Goal: Task Accomplishment & Management: Manage account settings

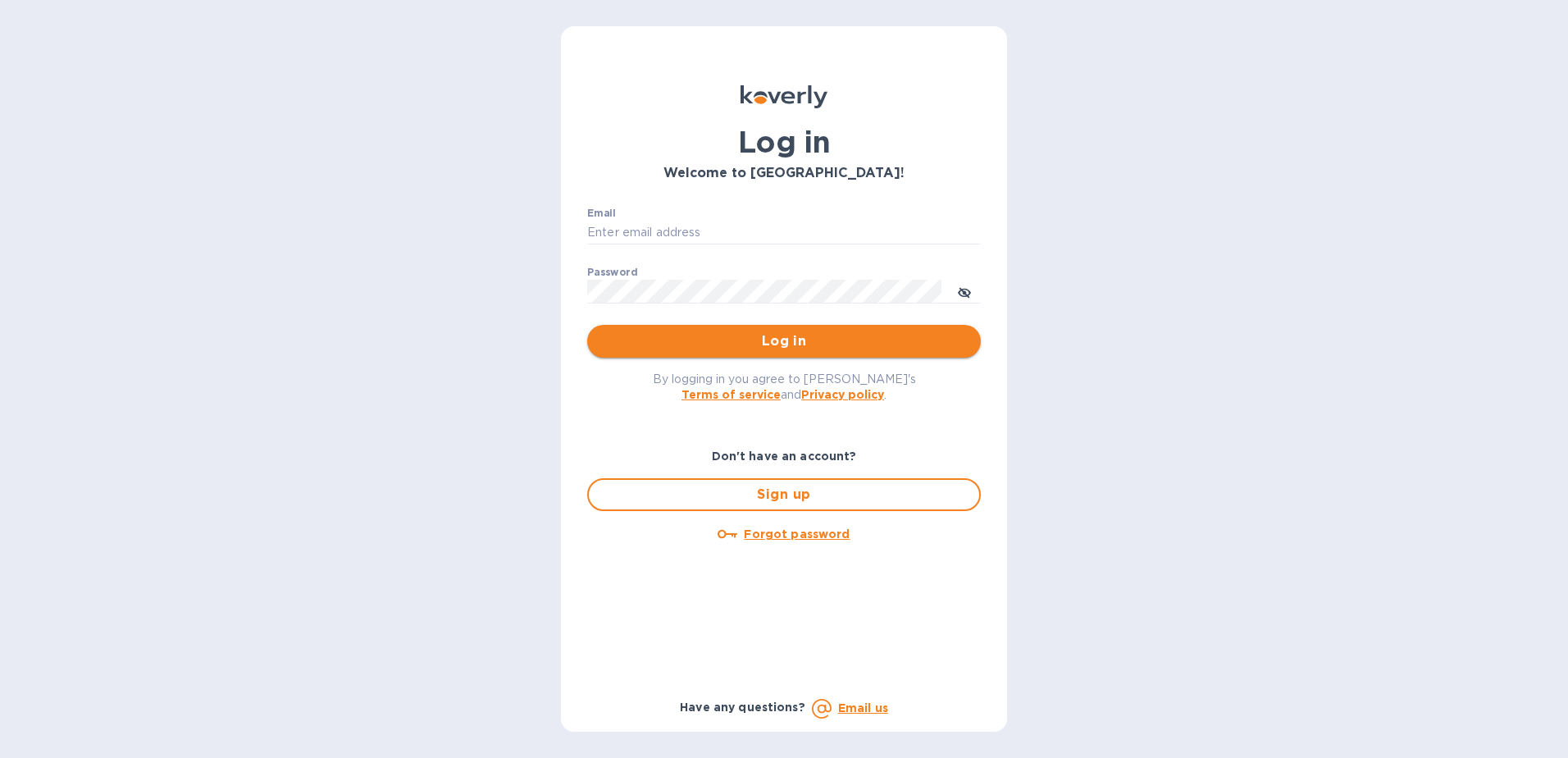
type input "sales@badgeryoutdoors.com"
click at [648, 349] on span "Log in" at bounding box center [784, 340] width 367 height 19
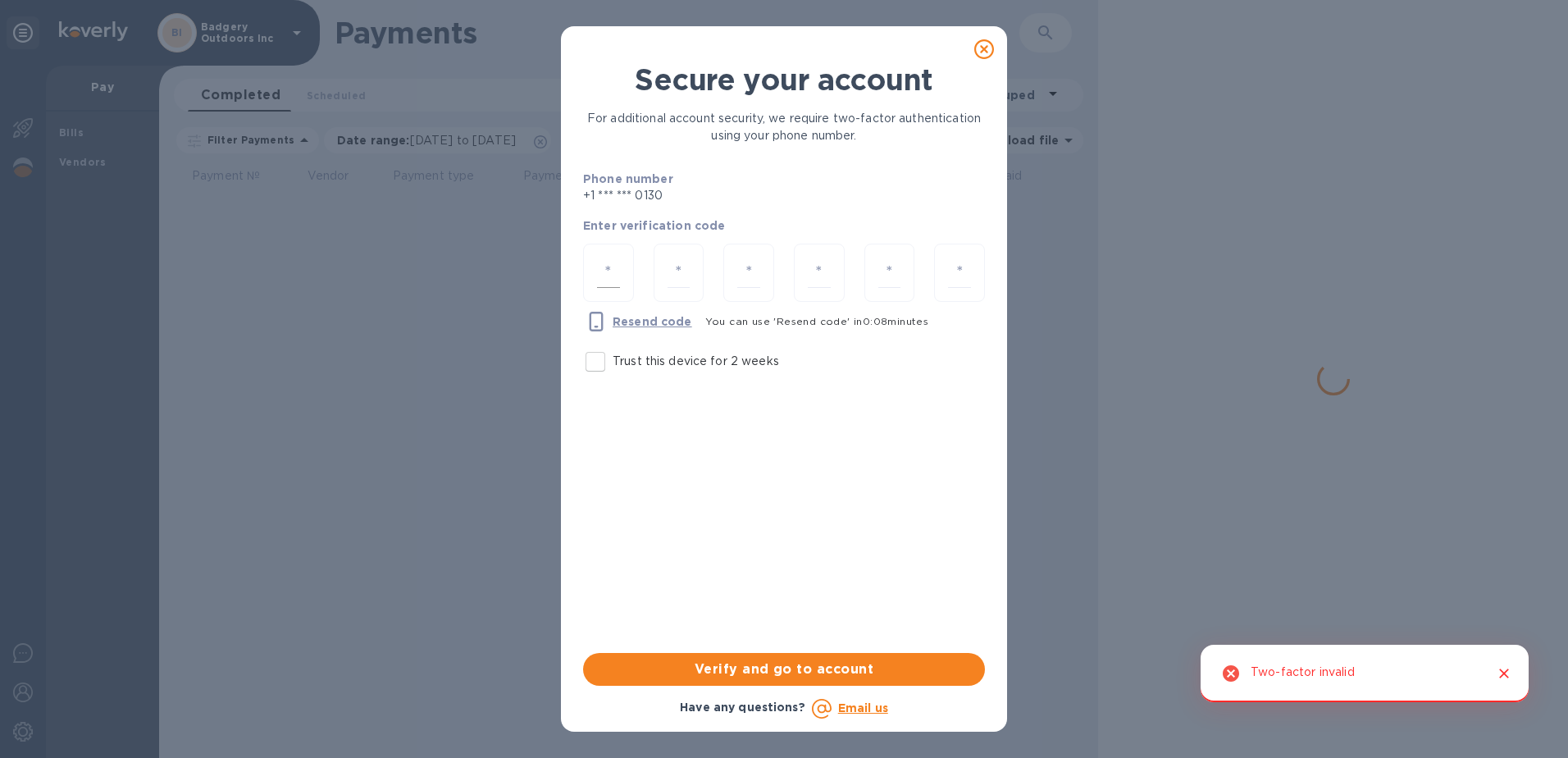
click at [604, 281] on input "number" at bounding box center [608, 273] width 23 height 30
click at [601, 361] on input "Trust this device for 2 weeks" at bounding box center [596, 362] width 35 height 35
checkbox input "true"
click at [617, 273] on input "number" at bounding box center [608, 273] width 23 height 30
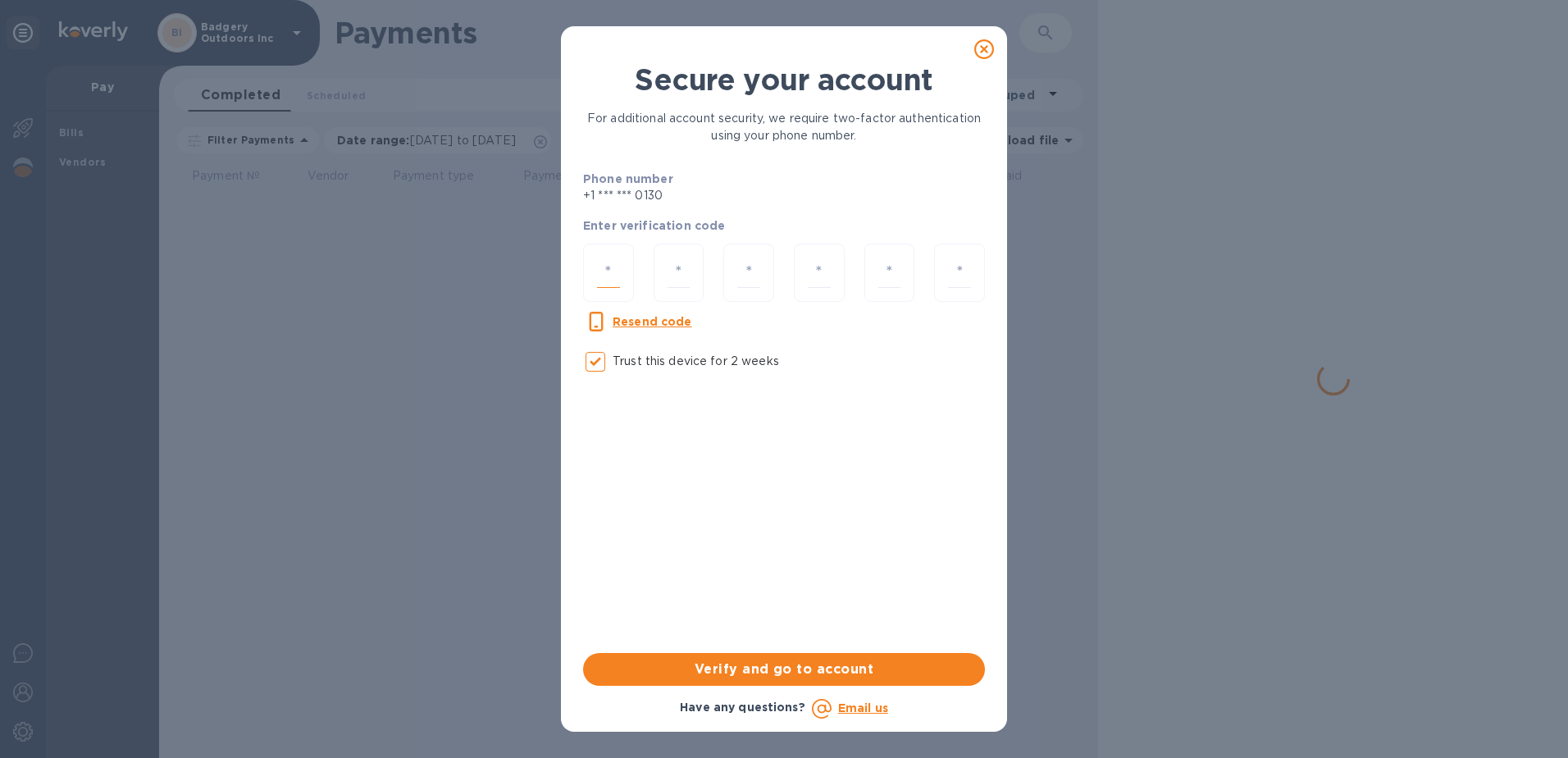
type input "6"
type input "0"
type input "6"
type input "2"
type input "9"
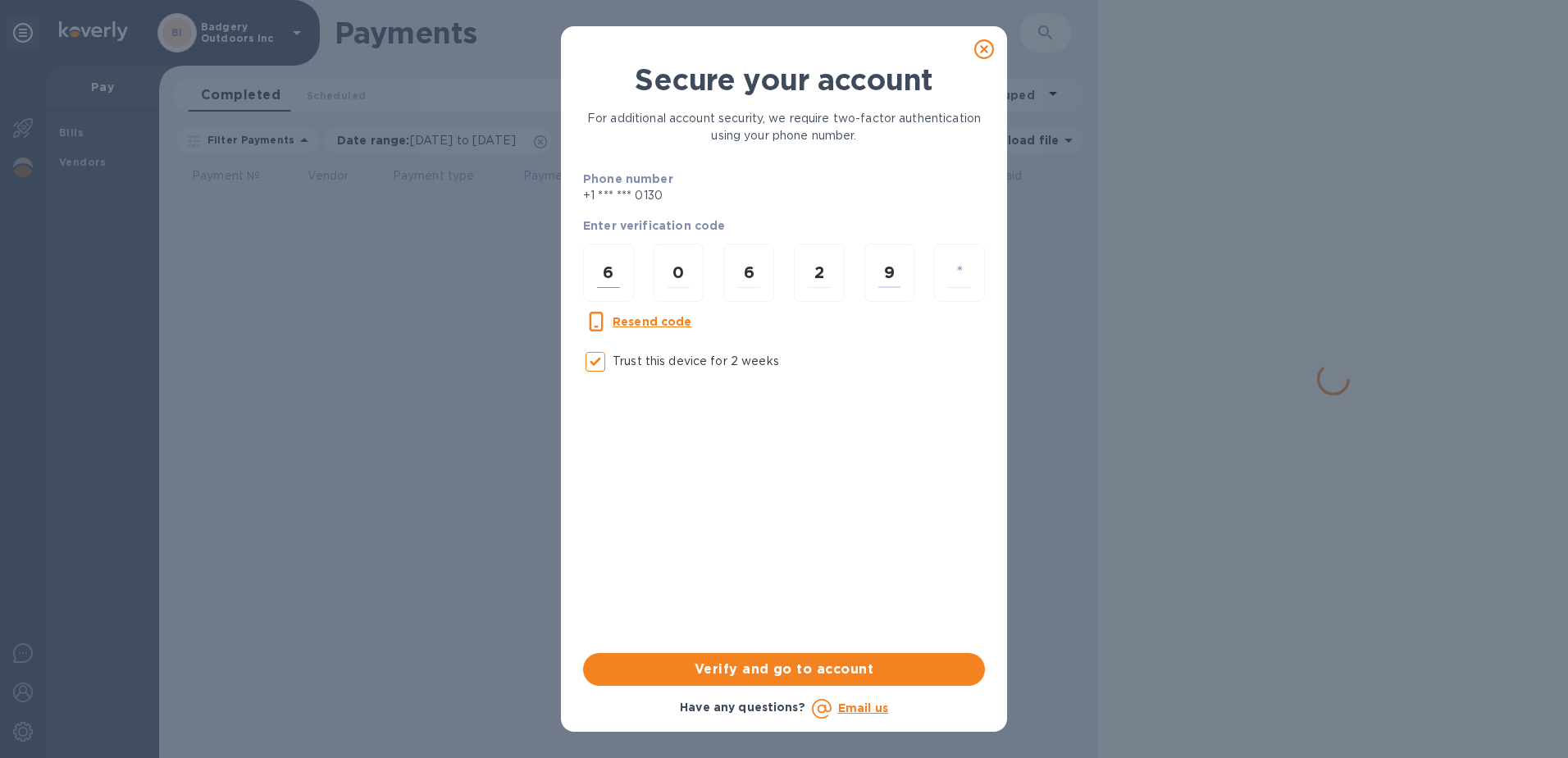
type input "8"
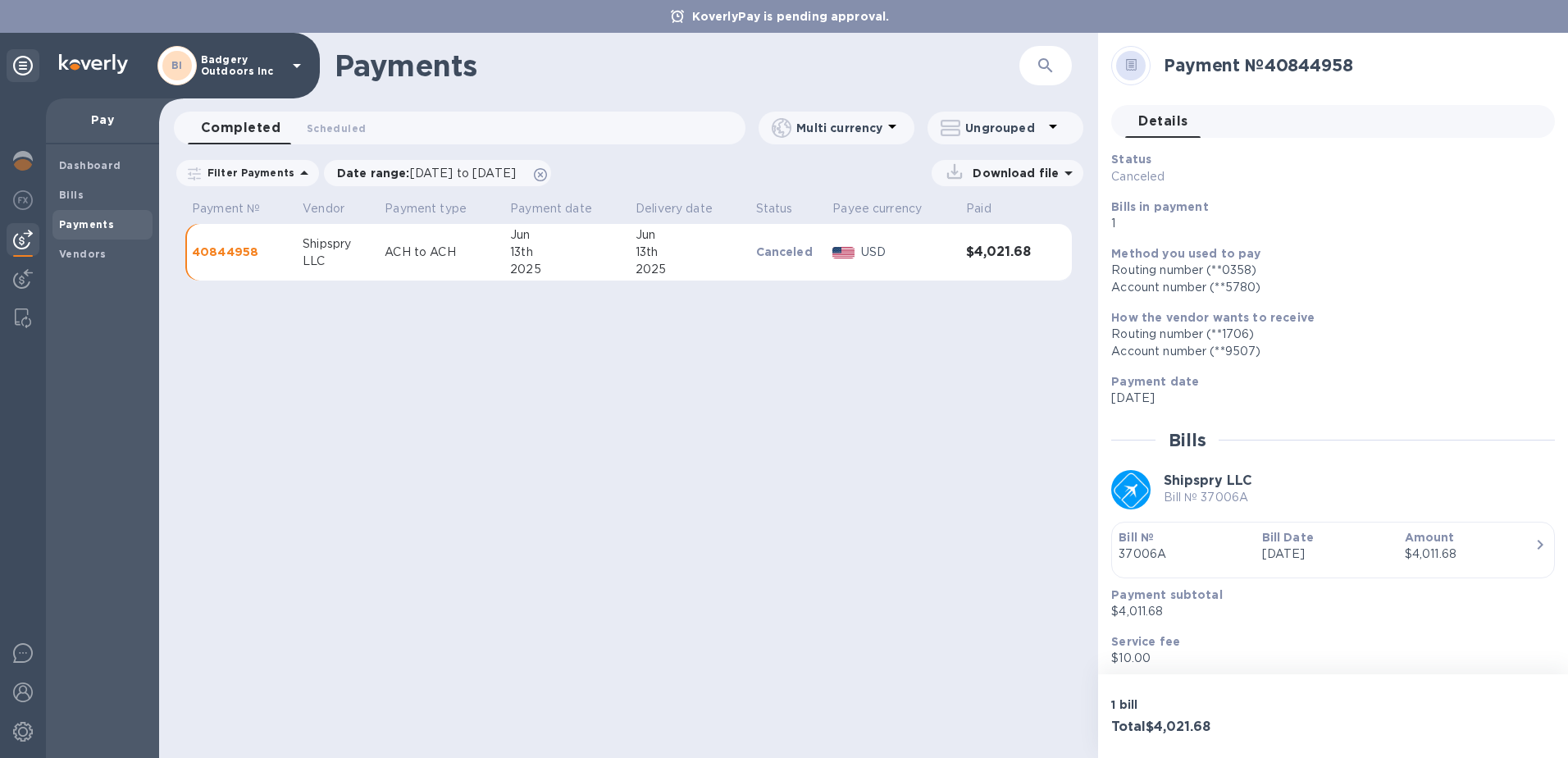
click at [775, 447] on div "Payments ​ Completed 0 Scheduled 0 Multi currency Ungrouped Filter Payments Dat…" at bounding box center [628, 396] width 939 height 725
click at [743, 417] on div "Payments ​ Completed 0 Scheduled 0 Multi currency Ungrouped Filter Payments Dat…" at bounding box center [628, 396] width 939 height 725
click at [998, 435] on div "Payments ​ Completed 0 Scheduled 0 Multi currency Ungrouped Filter Payments Dat…" at bounding box center [628, 396] width 939 height 725
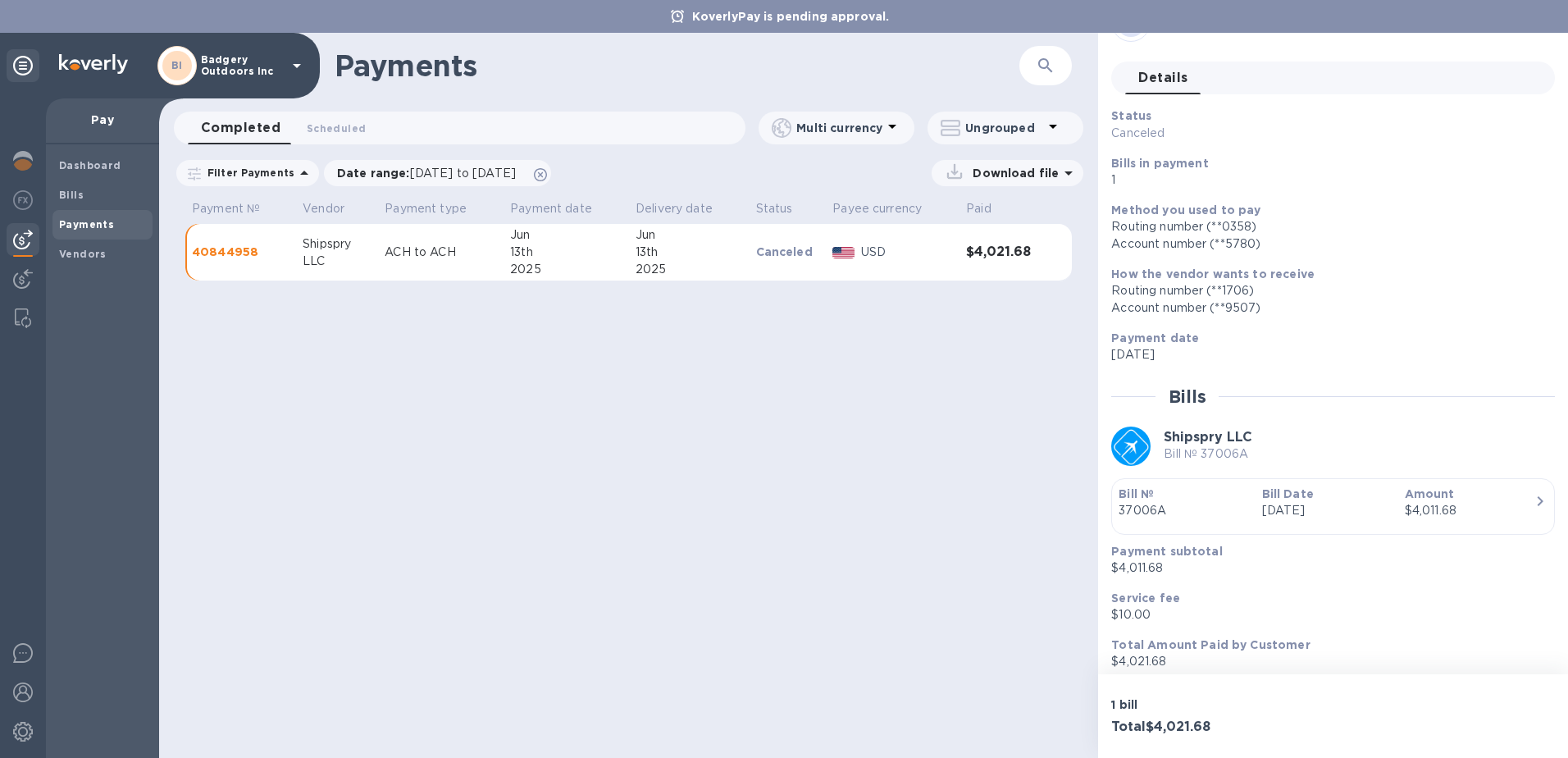
scroll to position [52, 0]
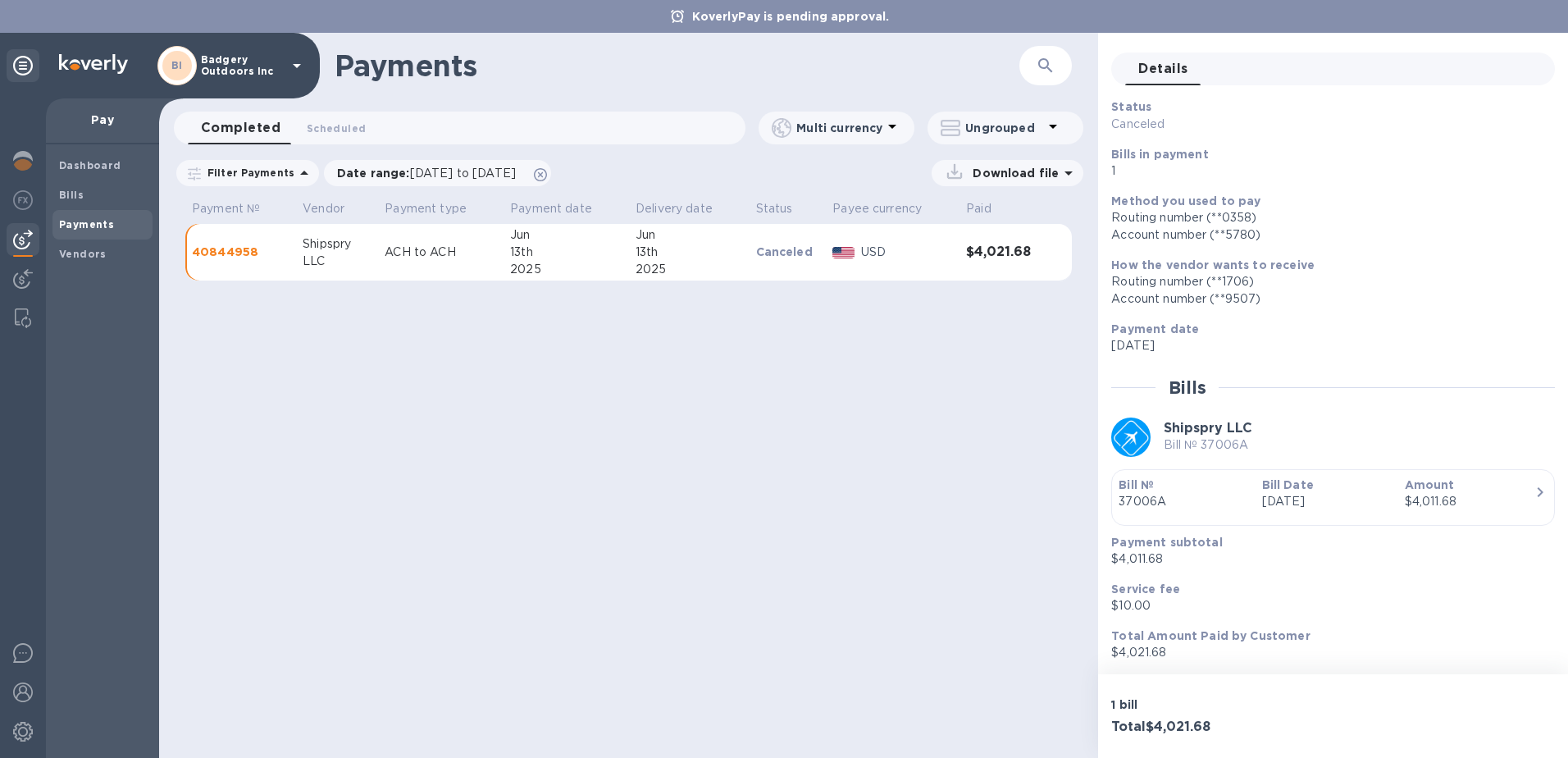
click at [688, 529] on div "Payments ​ Completed 0 Scheduled 0 Multi currency Ungrouped Filter Payments Dat…" at bounding box center [628, 396] width 939 height 725
click at [93, 230] on span "Payments" at bounding box center [86, 225] width 55 height 17
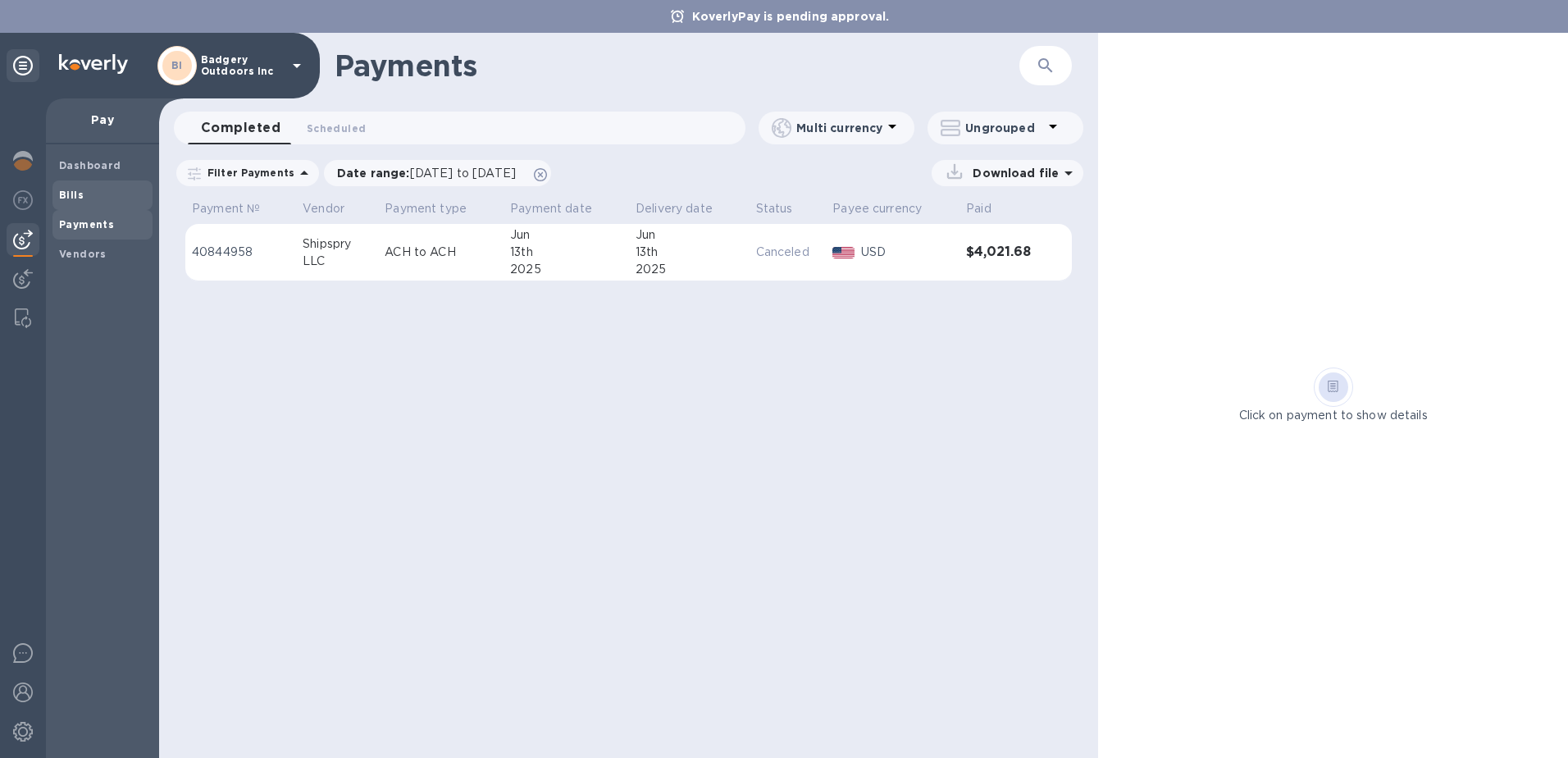
click at [97, 194] on span "Bills" at bounding box center [102, 195] width 87 height 17
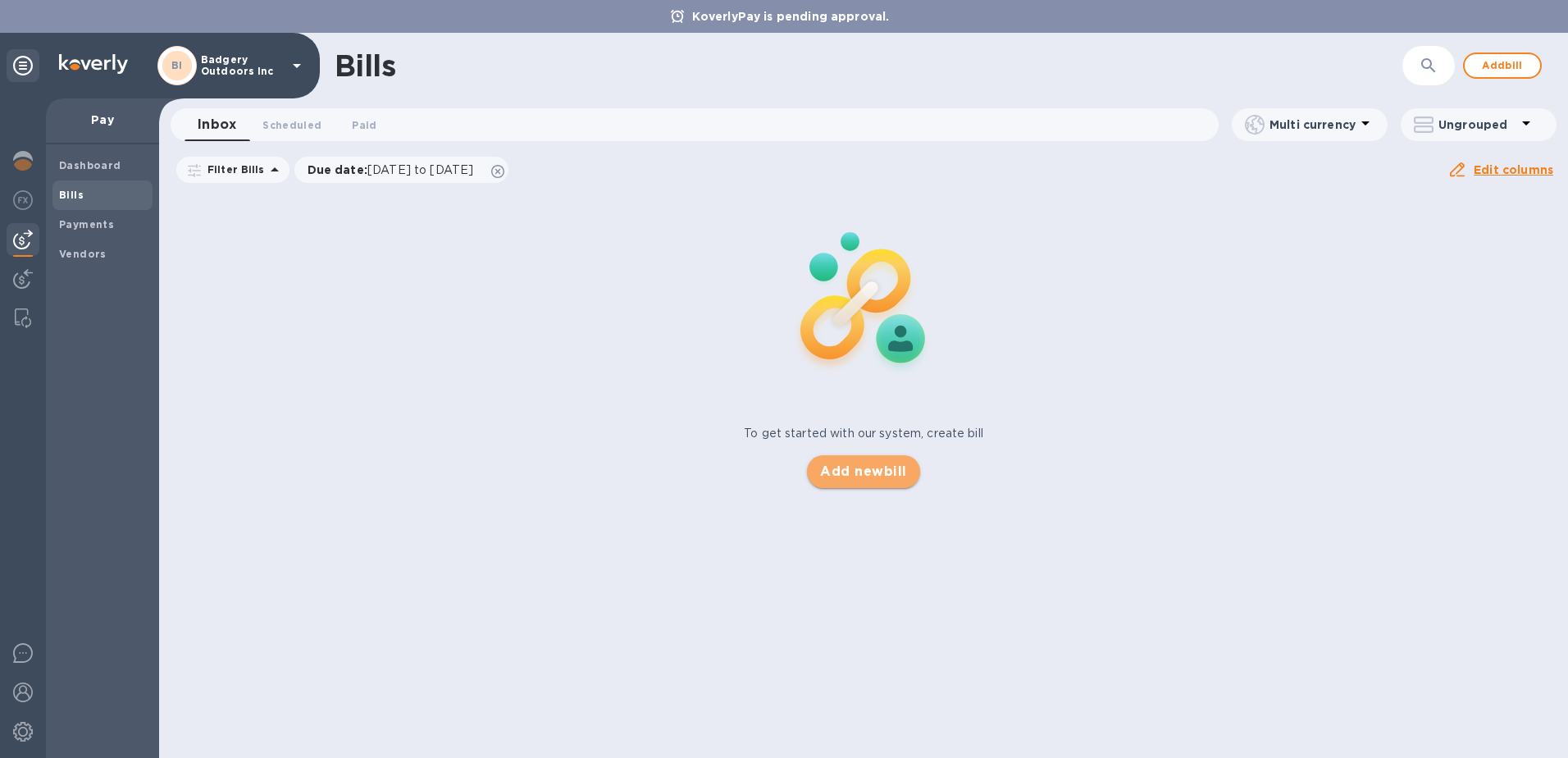
click at [839, 481] on span "Add new bill" at bounding box center [863, 471] width 86 height 19
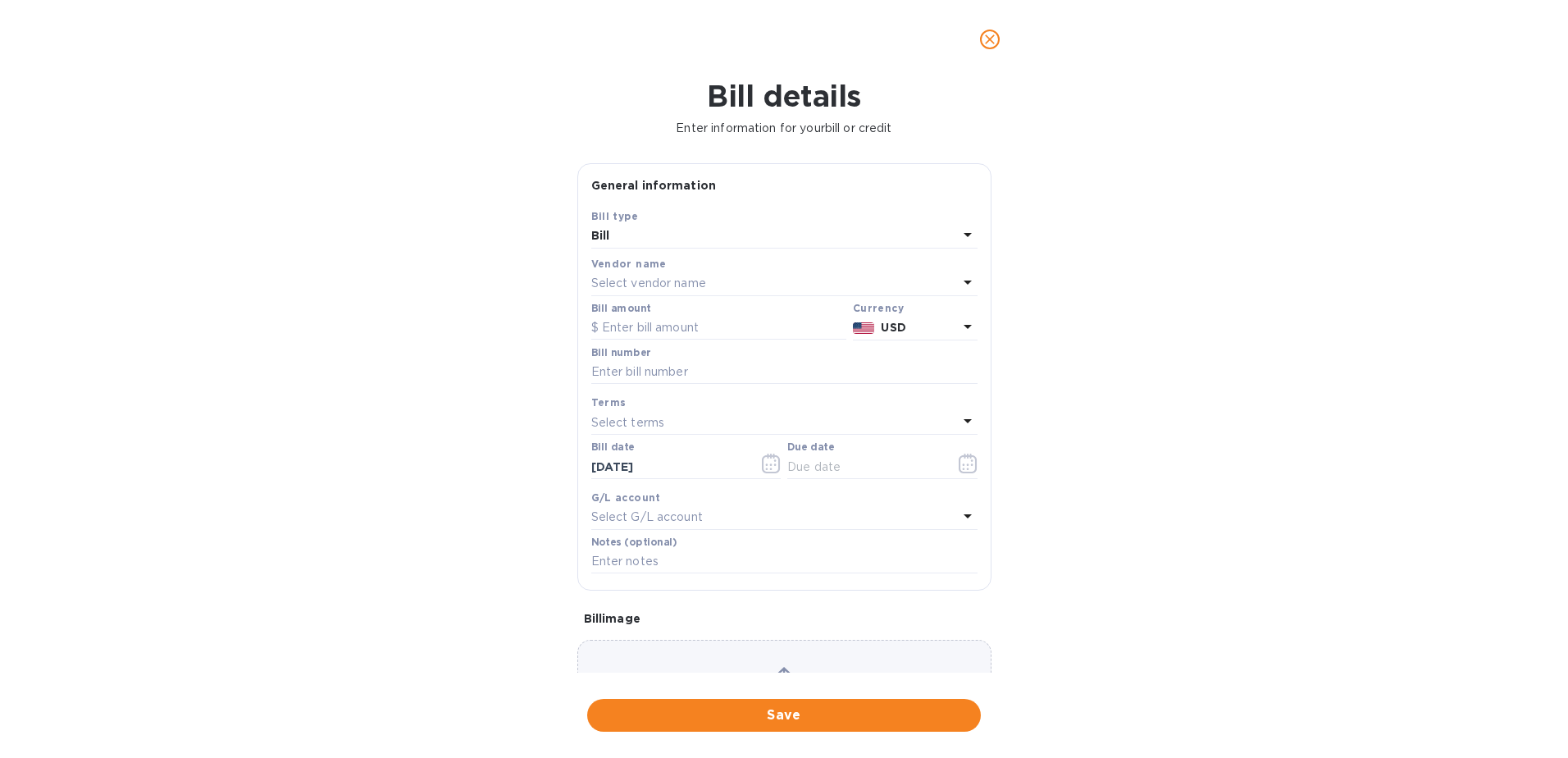
click at [605, 284] on p "Select vendor name" at bounding box center [648, 283] width 115 height 17
click at [669, 385] on p "Shipspry LLC" at bounding box center [778, 376] width 347 height 17
click at [671, 328] on input "text" at bounding box center [719, 328] width 255 height 25
type input "4,180.97"
click at [218, 440] on div "Bill details Enter information for your bill or credit General information Save…" at bounding box center [784, 418] width 1568 height 679
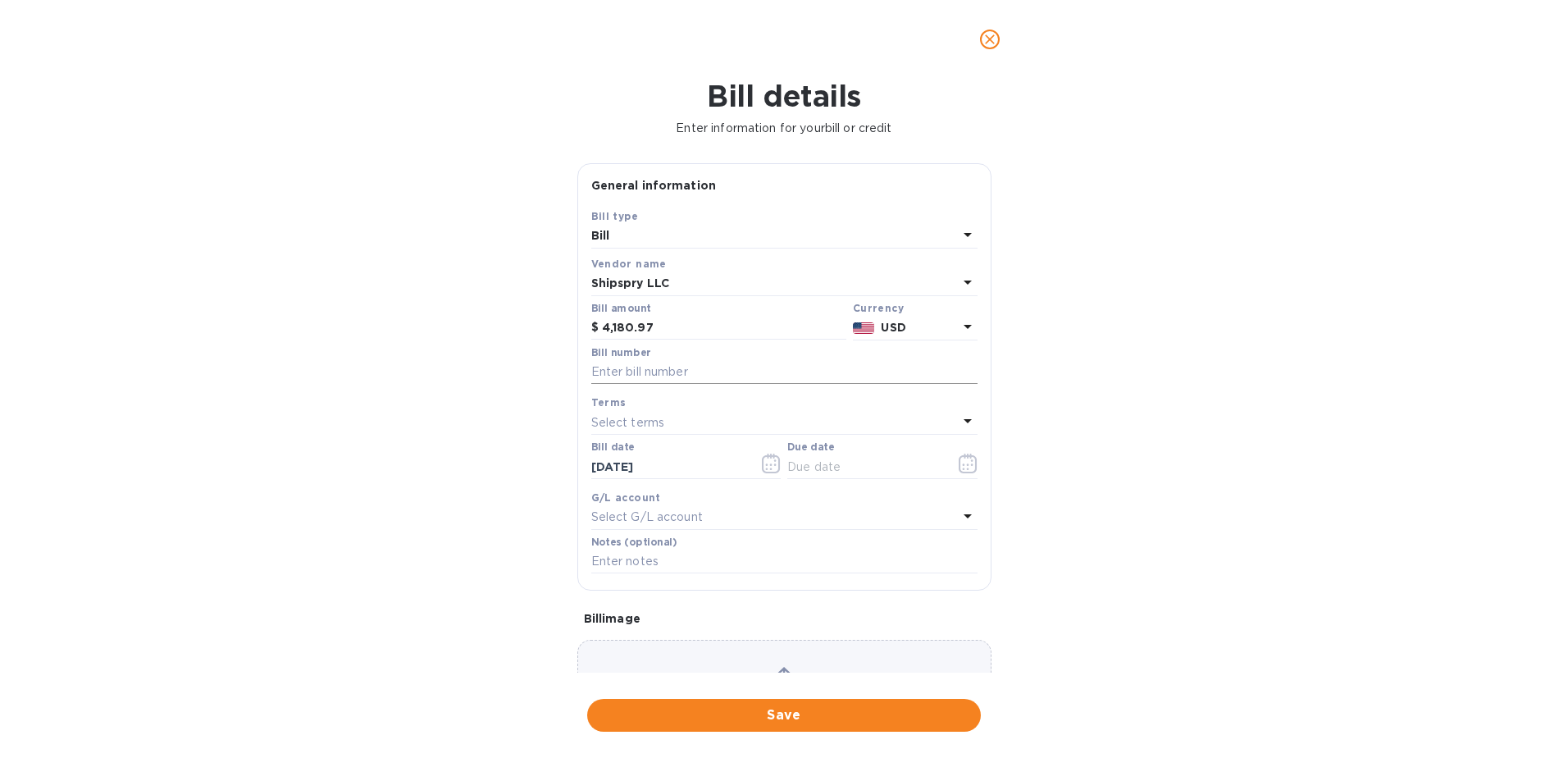
click at [650, 381] on input "text" at bounding box center [784, 372] width 386 height 25
type input "40023A"
click at [531, 428] on div "Bill details Enter information for your bill or credit General information Save…" at bounding box center [784, 418] width 1568 height 679
click at [623, 420] on p "Select terms" at bounding box center [628, 422] width 73 height 17
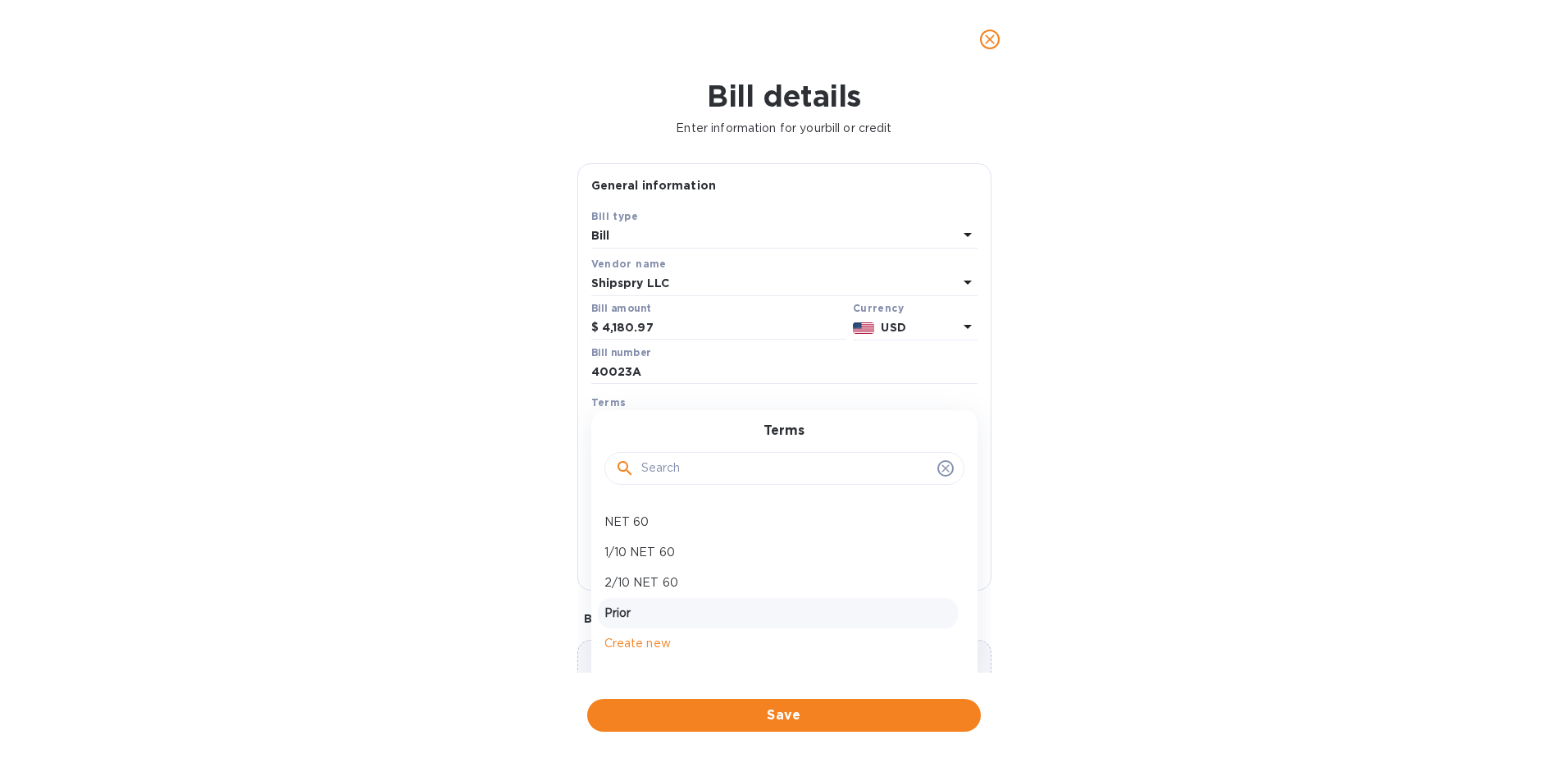
click at [683, 617] on p "Prior" at bounding box center [778, 612] width 347 height 17
type input "[DATE]"
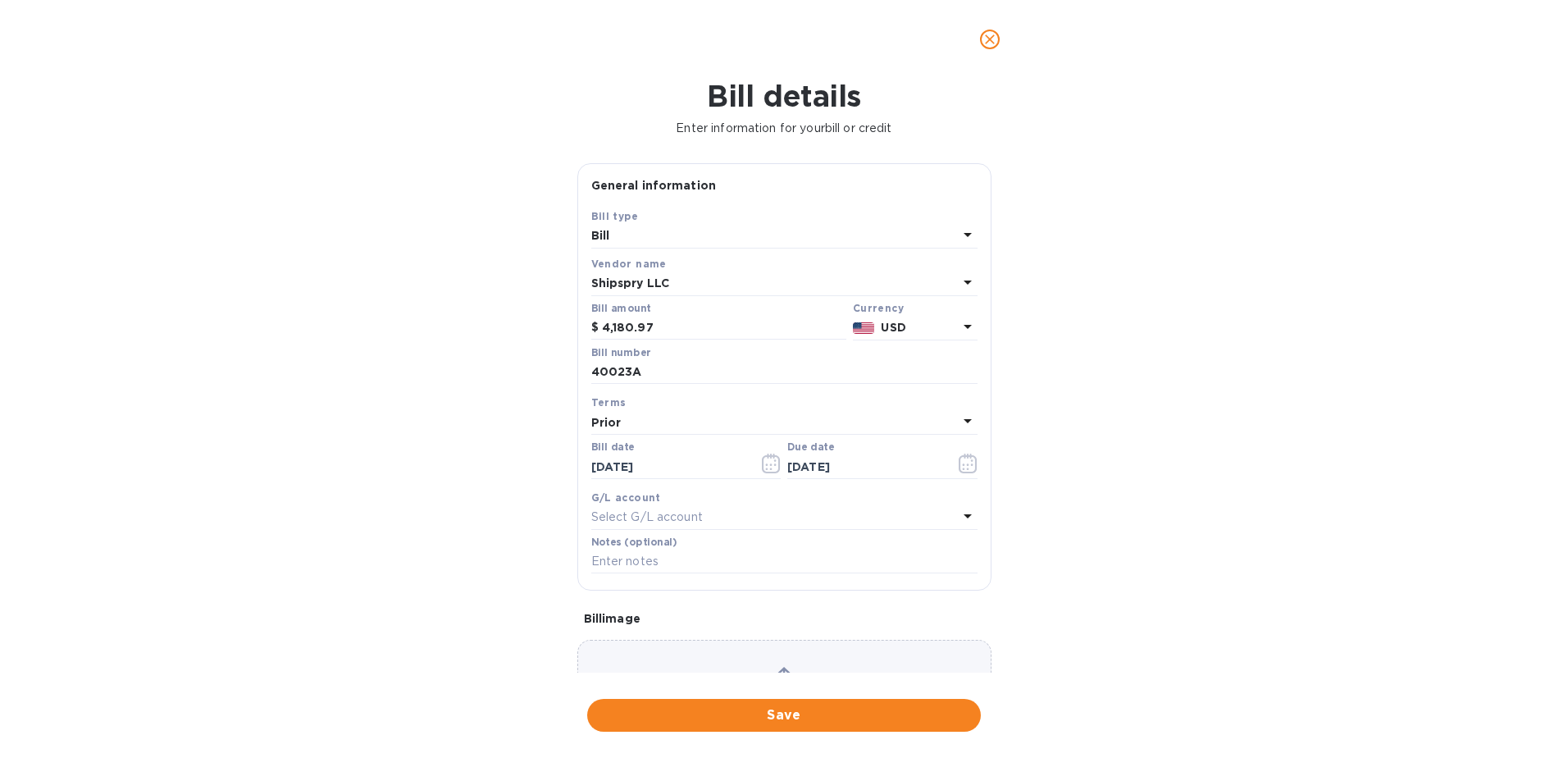
drag, startPoint x: 398, startPoint y: 528, endPoint x: 430, endPoint y: 524, distance: 32.2
click at [398, 527] on div "Bill details Enter information for your bill or credit General information Save…" at bounding box center [784, 418] width 1568 height 679
click at [658, 519] on p "Select G/L account" at bounding box center [647, 517] width 112 height 17
click at [459, 524] on div "Bill details Enter information for your bill or credit General information Save…" at bounding box center [784, 418] width 1568 height 679
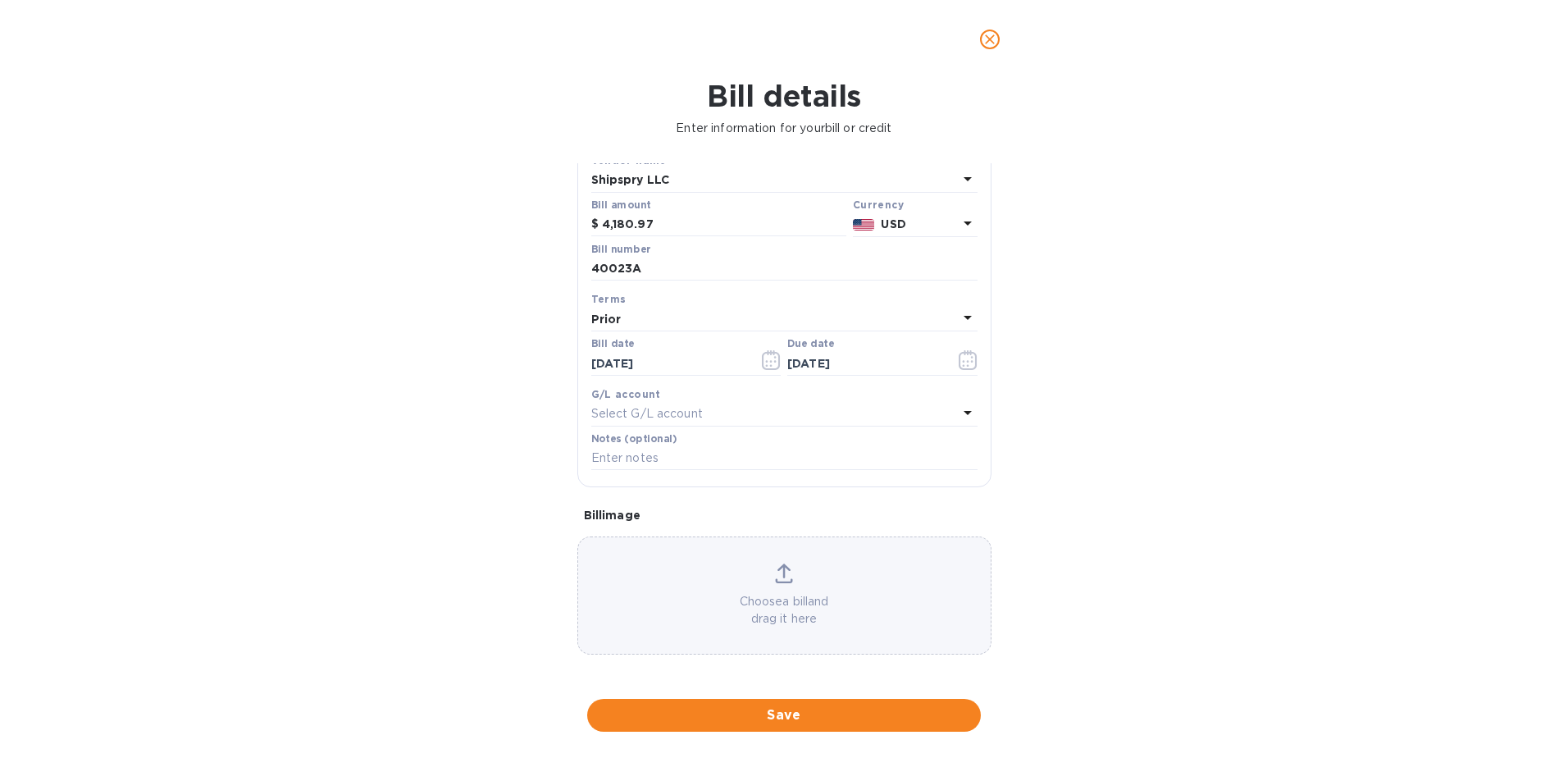
scroll to position [105, 0]
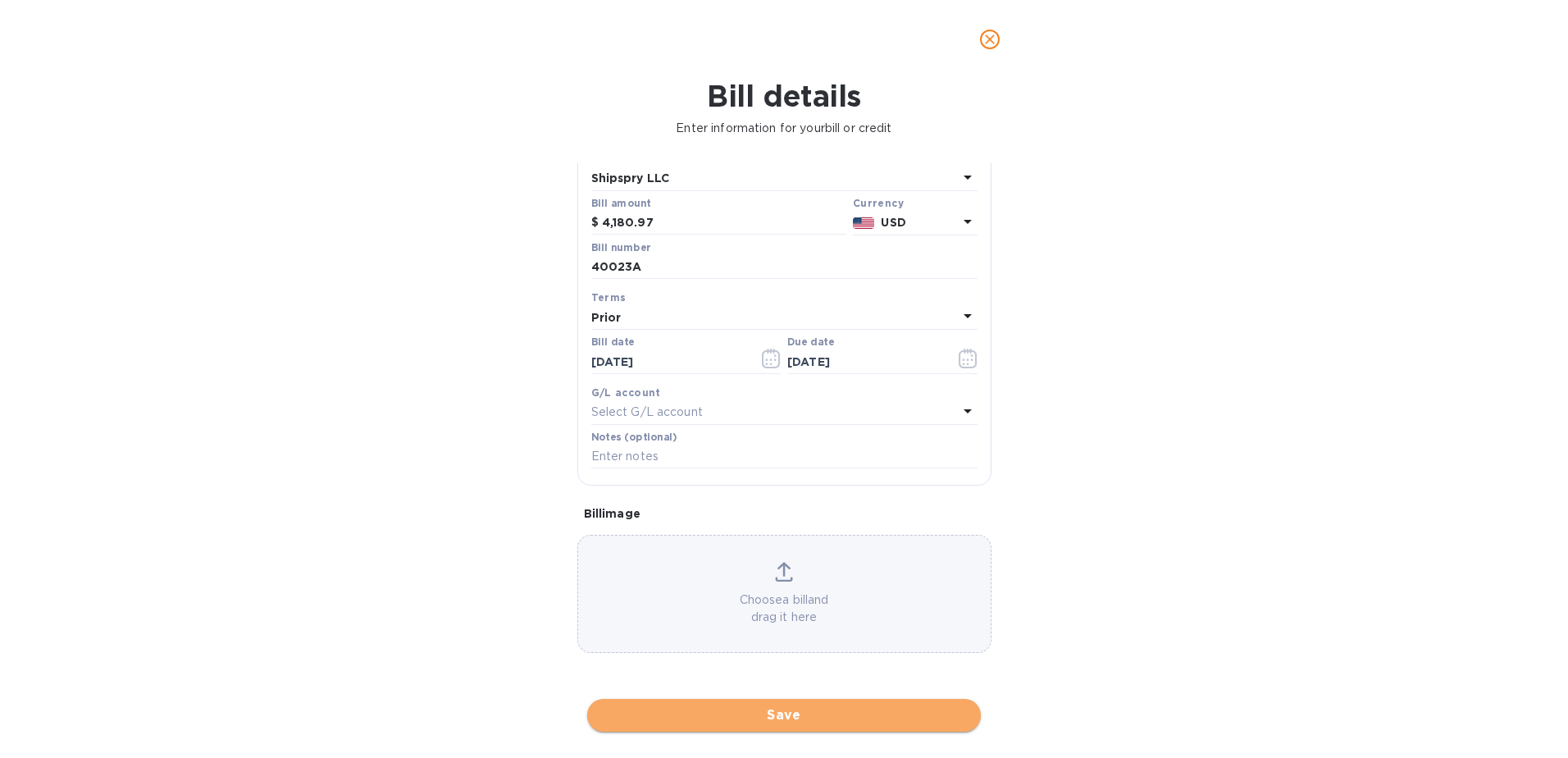
click at [807, 715] on span "Save" at bounding box center [784, 714] width 367 height 19
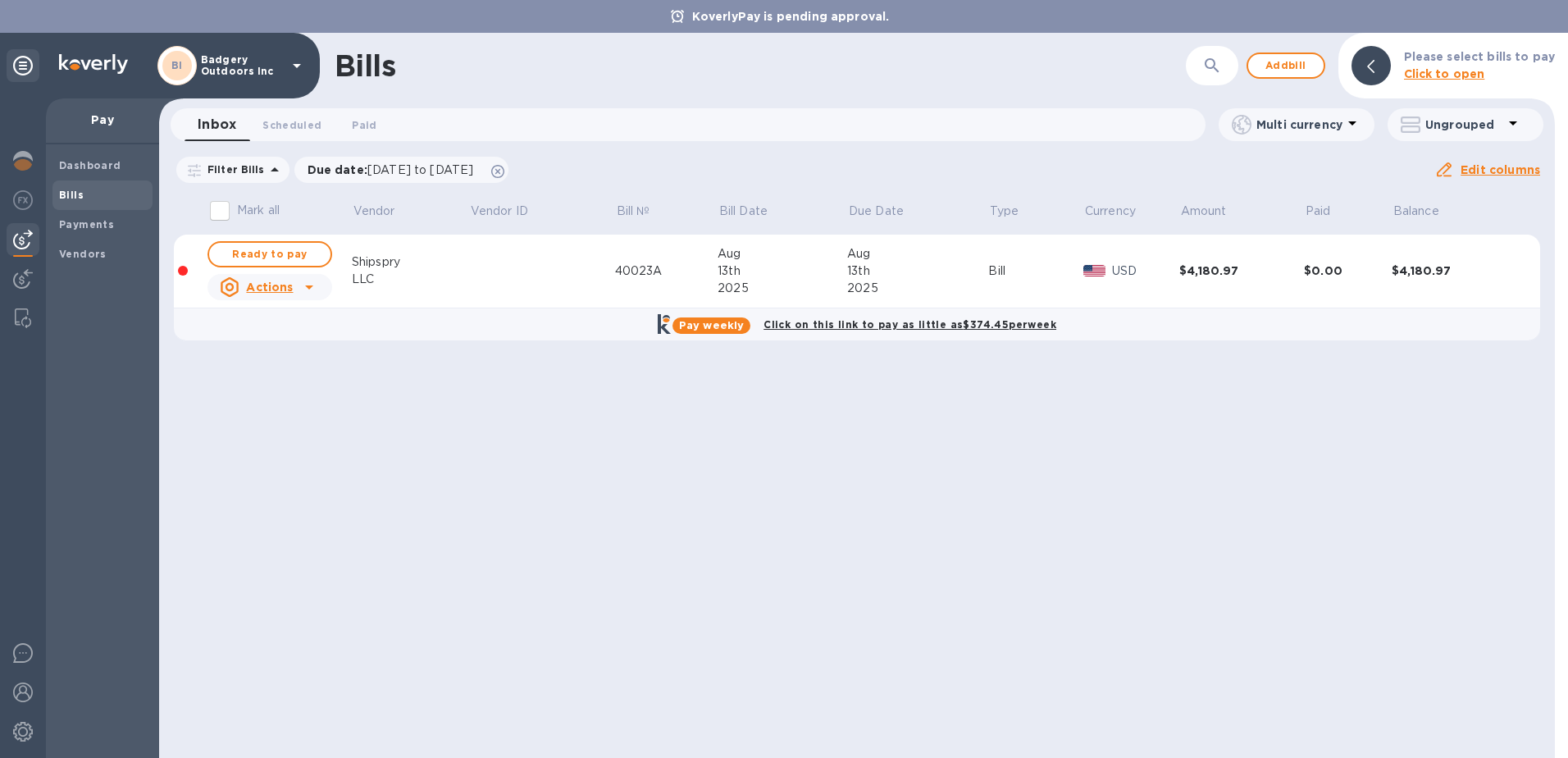
click at [1216, 280] on td "$4,180.97" at bounding box center [1242, 272] width 125 height 73
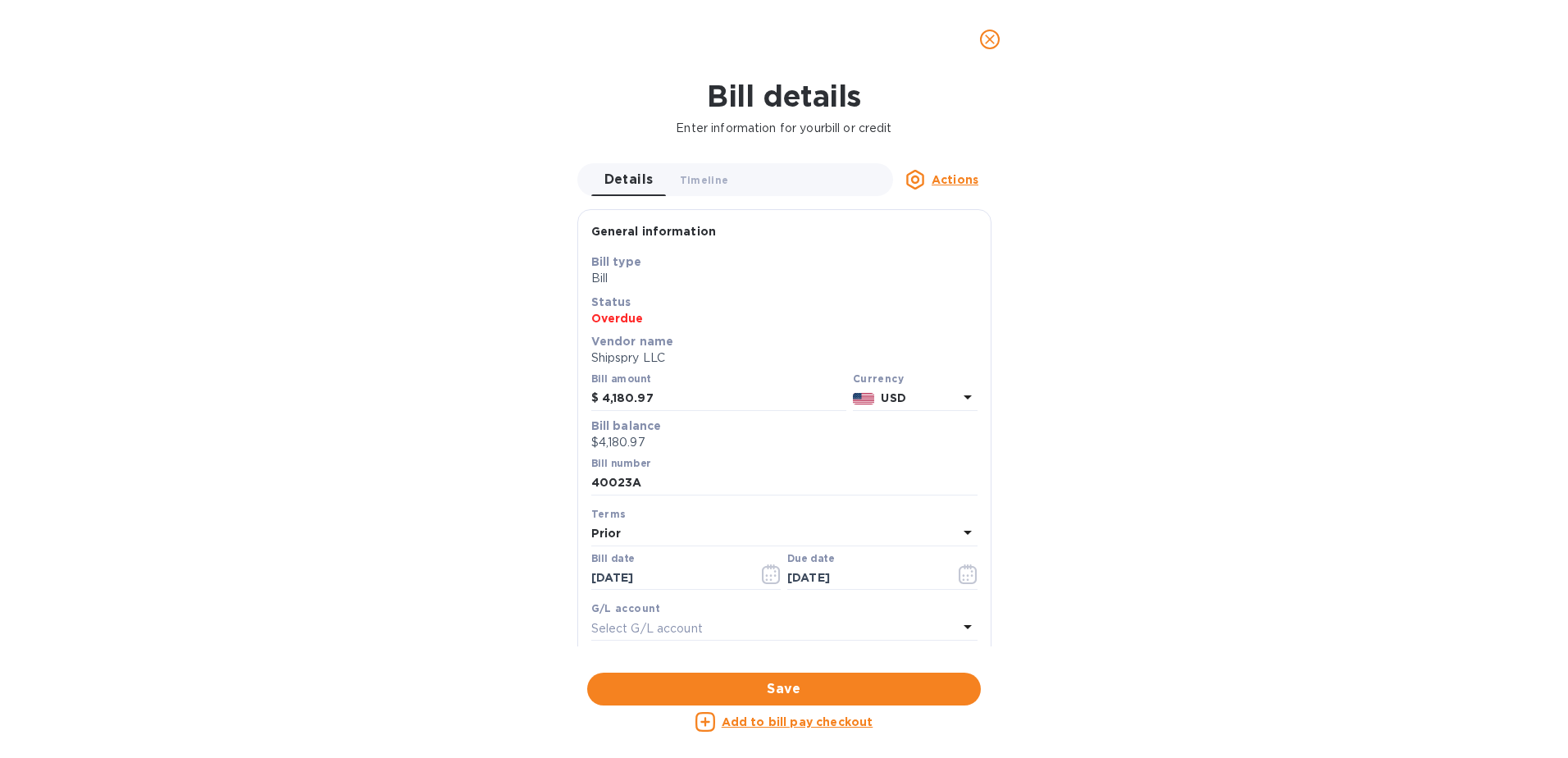
click at [986, 39] on icon "close" at bounding box center [990, 39] width 17 height 17
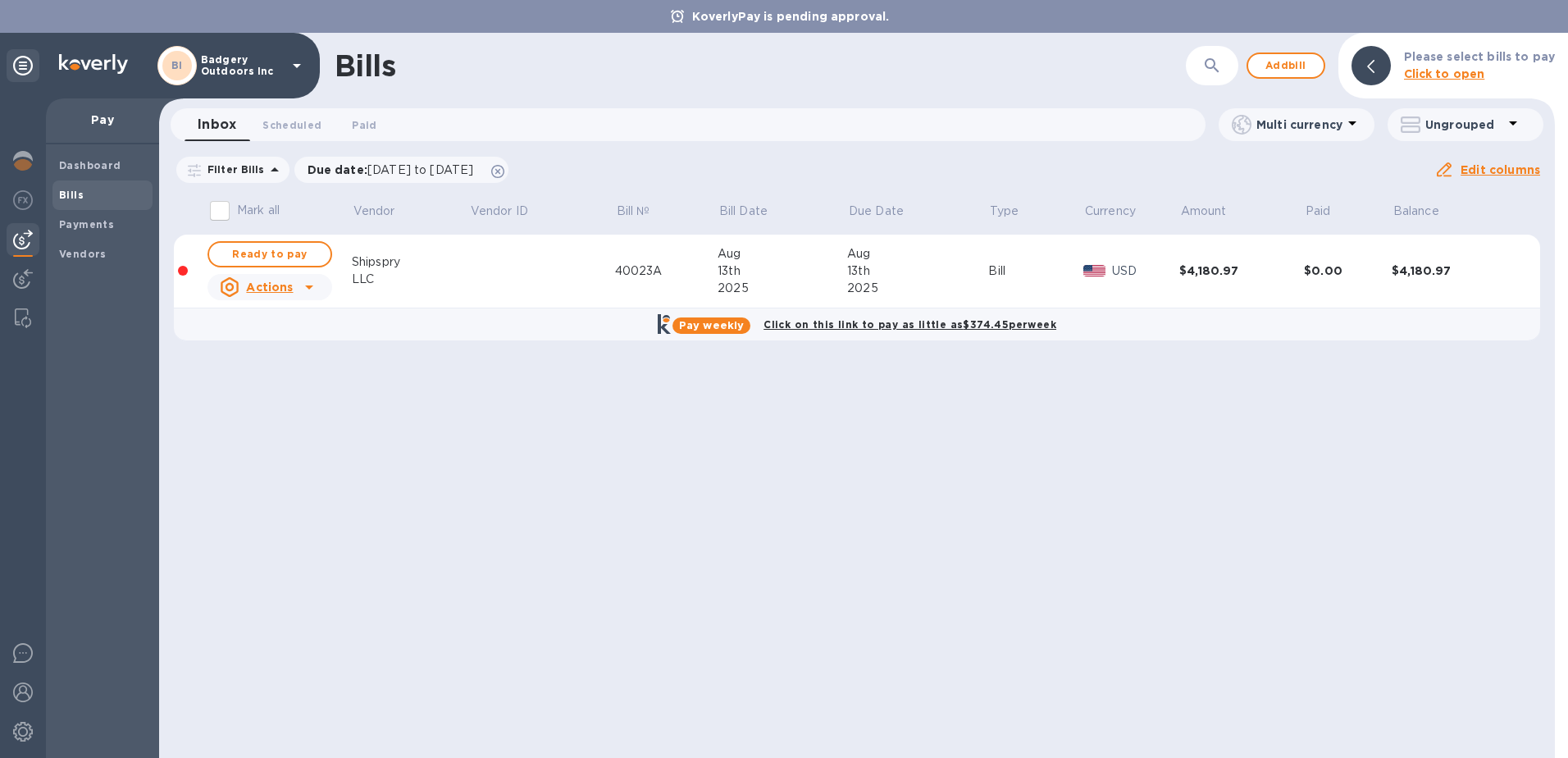
click at [242, 294] on div "Actions" at bounding box center [256, 286] width 73 height 19
click at [480, 404] on div at bounding box center [784, 379] width 1568 height 758
click at [281, 240] on div "Ready to pay" at bounding box center [269, 254] width 131 height 33
click at [282, 251] on span "Ready to pay" at bounding box center [270, 253] width 95 height 19
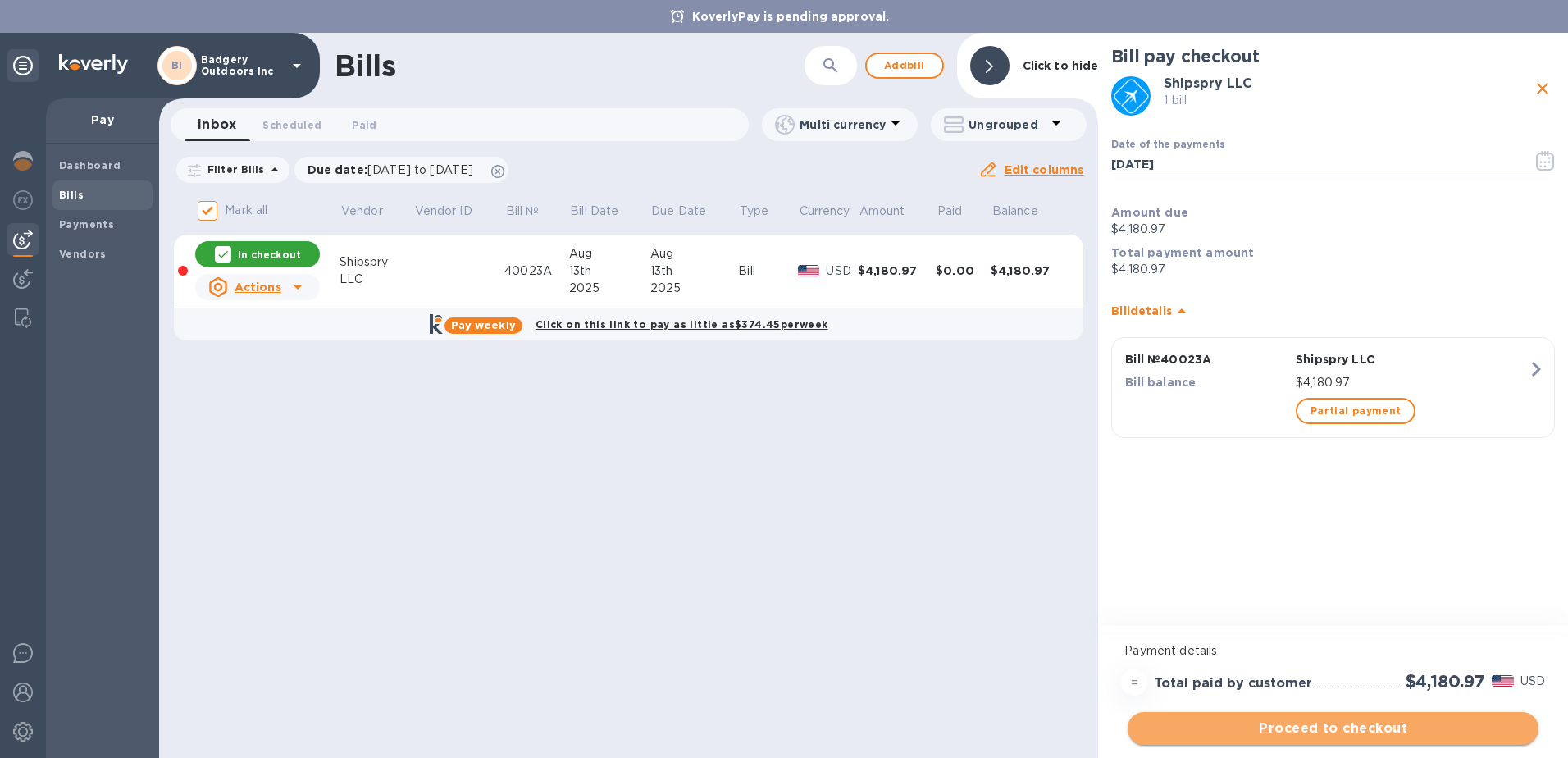
click at [1329, 727] on span "Proceed to checkout" at bounding box center [1333, 728] width 385 height 19
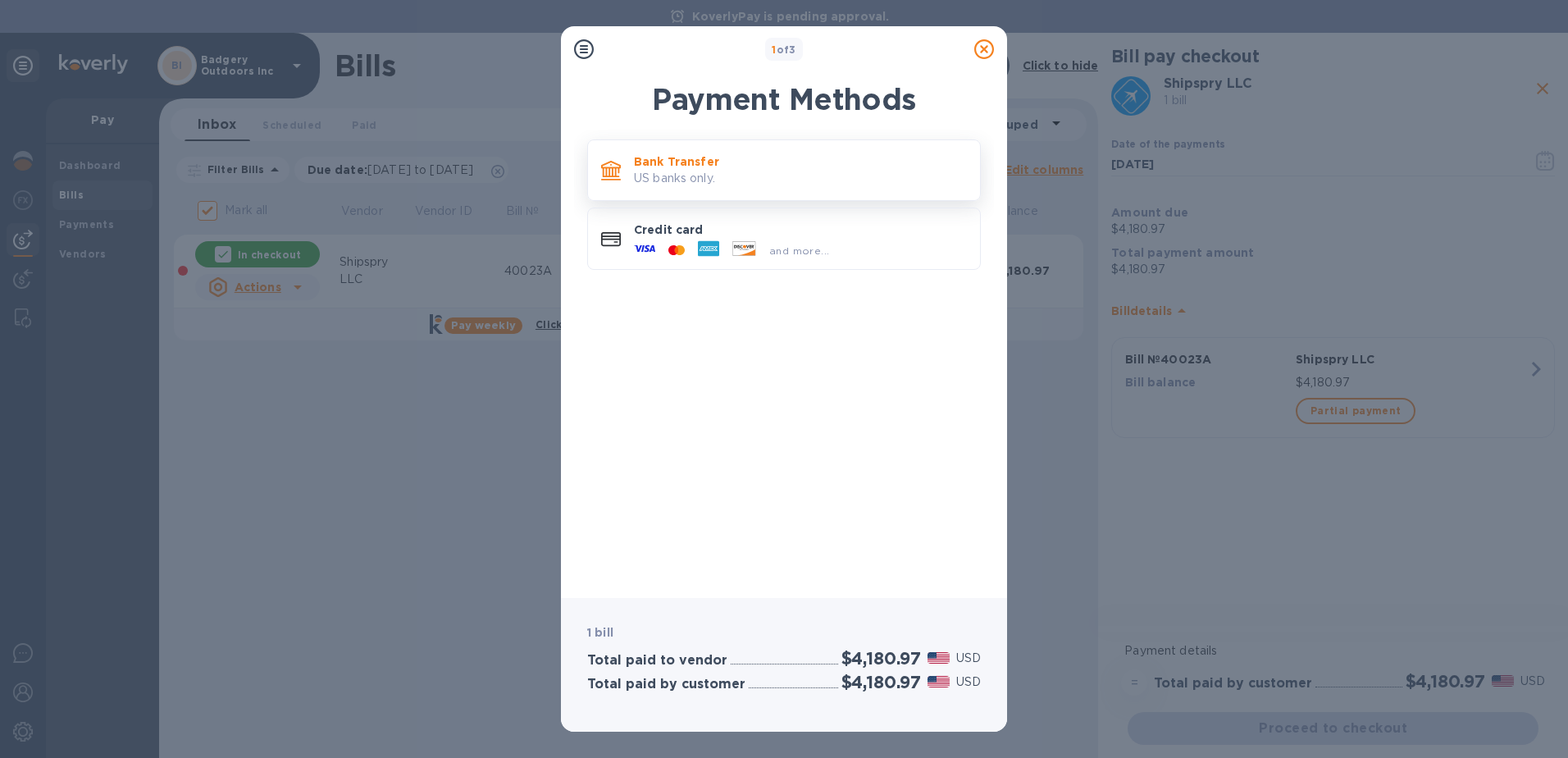
click at [803, 173] on p "US banks only." at bounding box center [801, 178] width 333 height 17
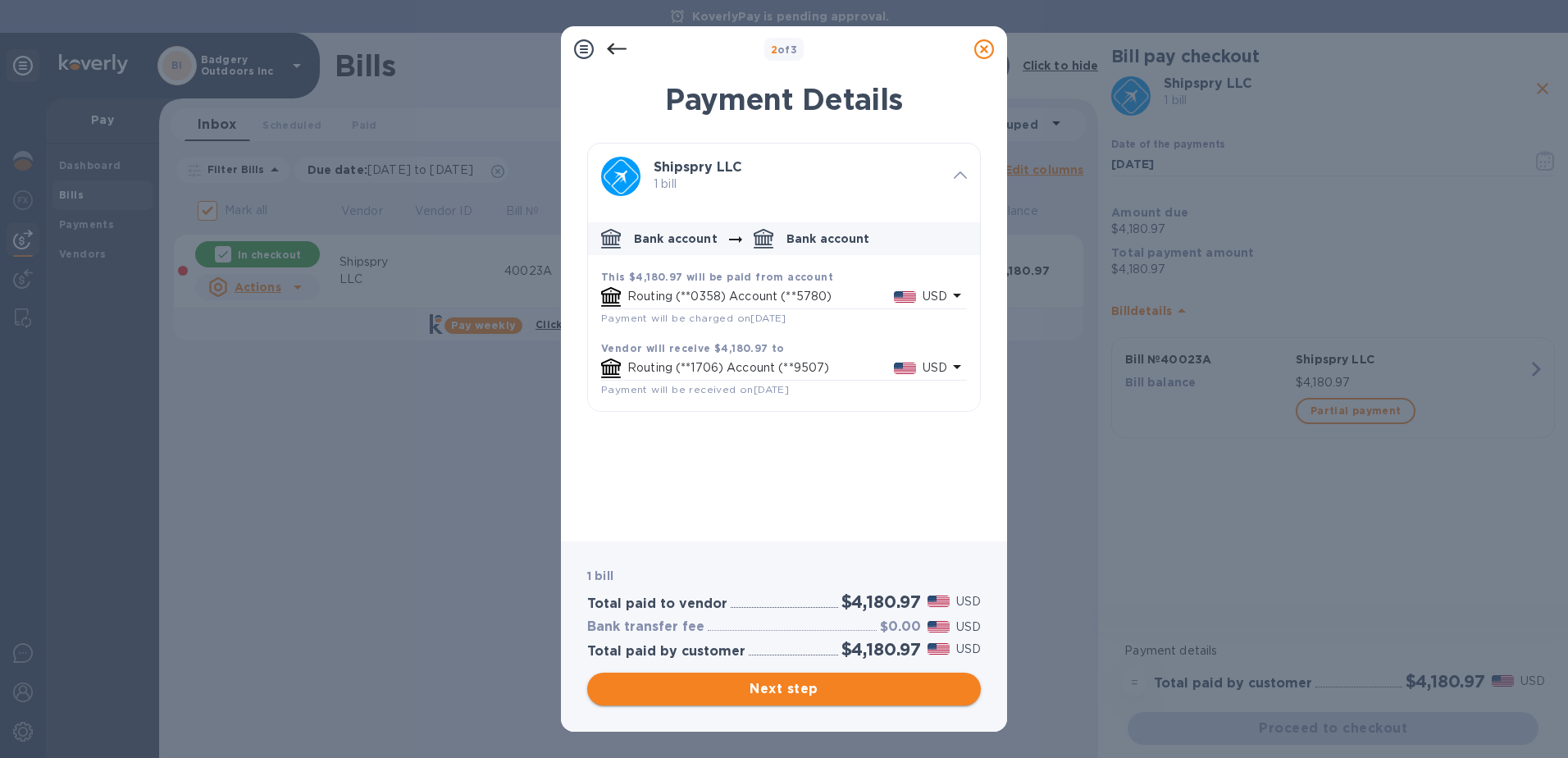
click at [845, 698] on button "Next step" at bounding box center [784, 689] width 394 height 33
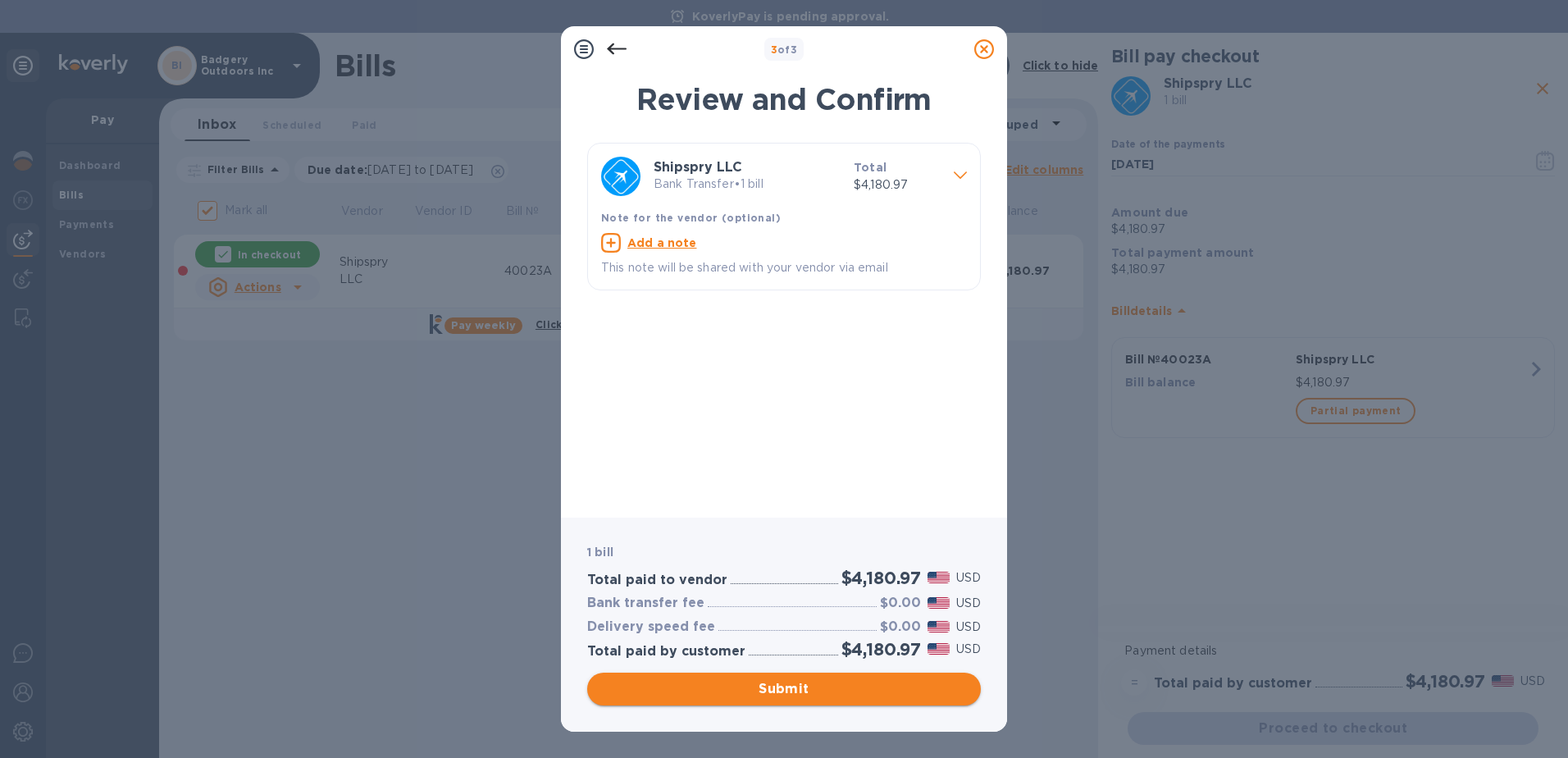
click at [820, 691] on span "Submit" at bounding box center [784, 688] width 367 height 19
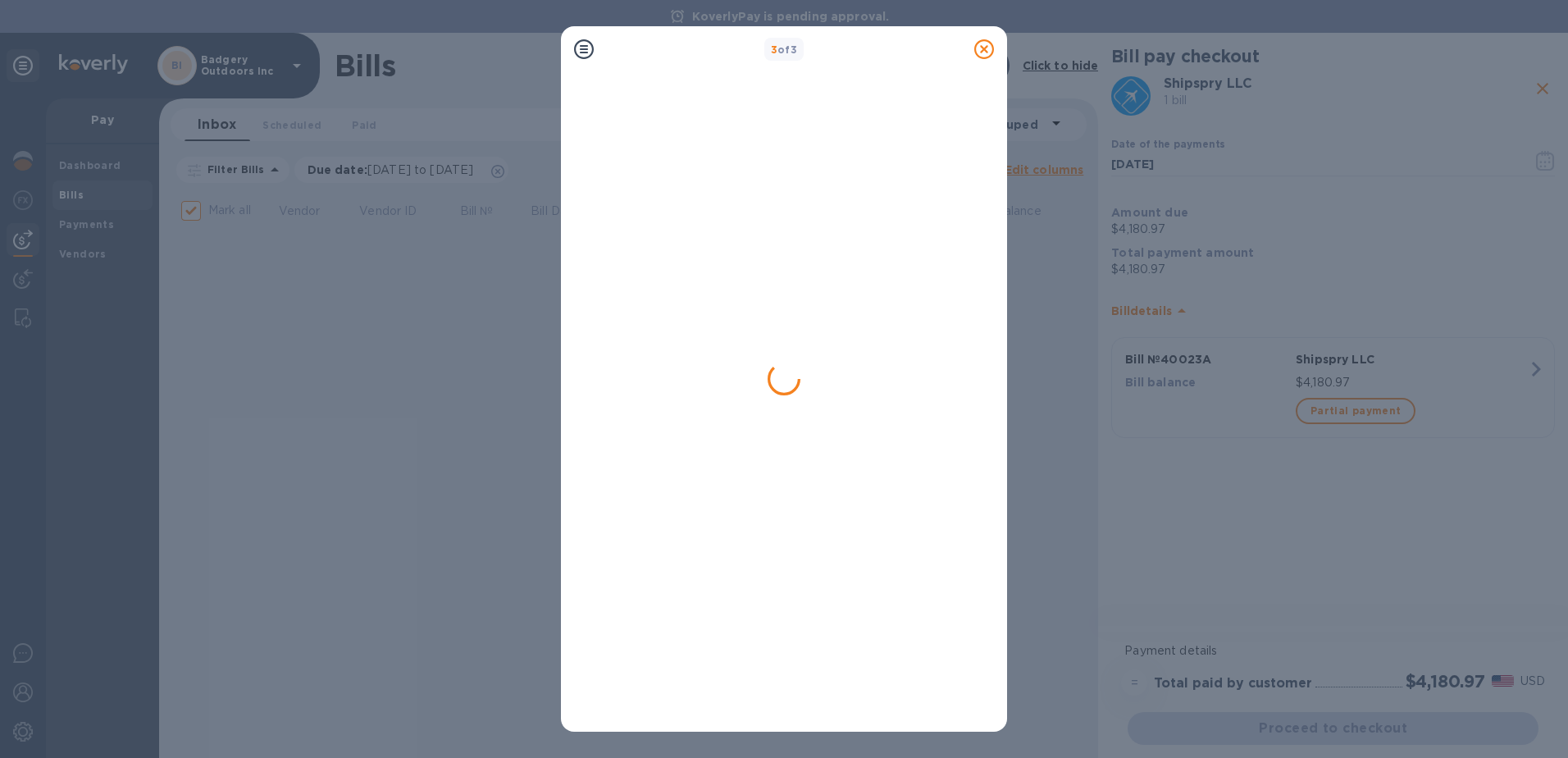
checkbox input "false"
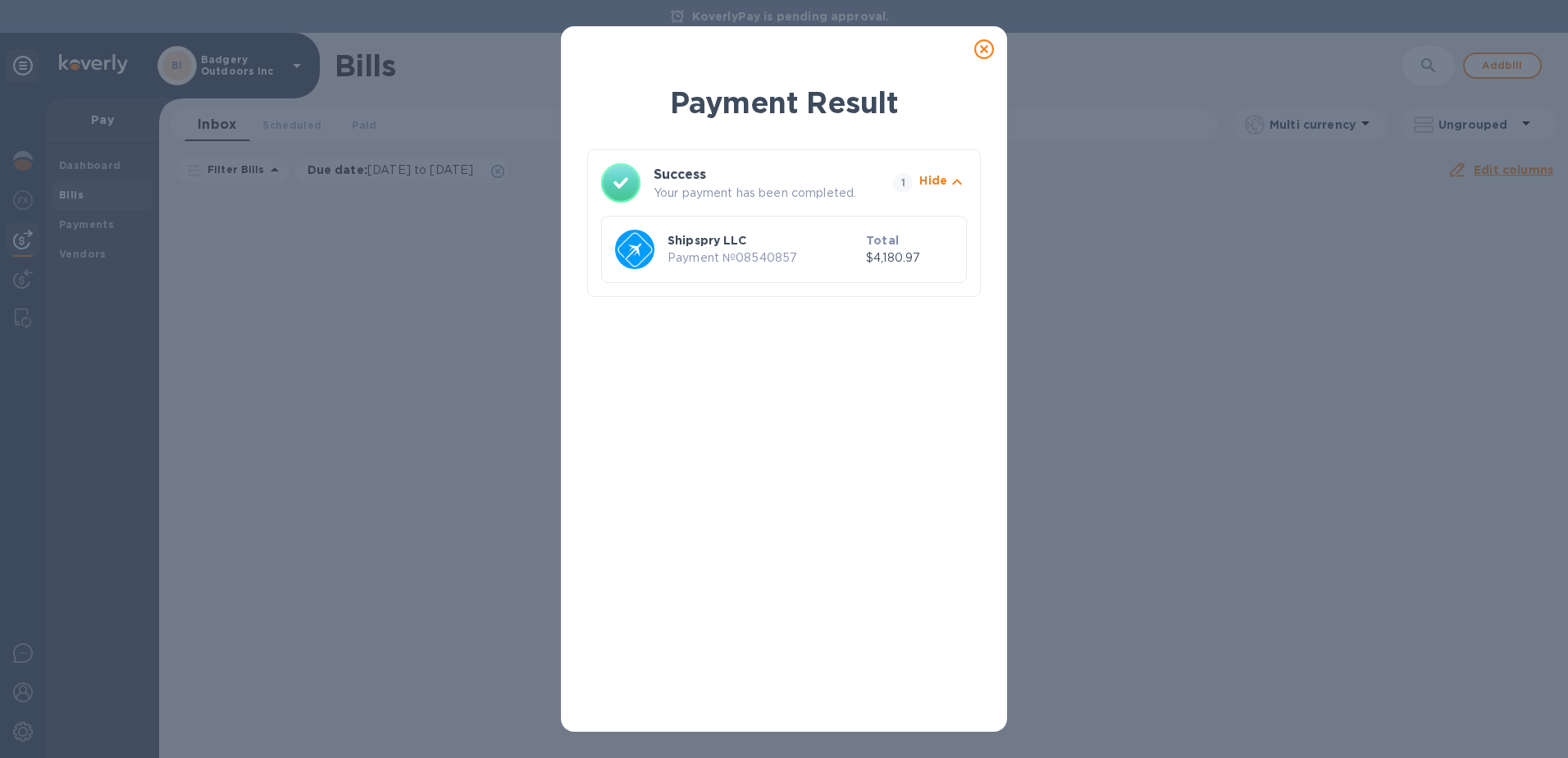
click at [983, 50] on icon at bounding box center [983, 49] width 19 height 19
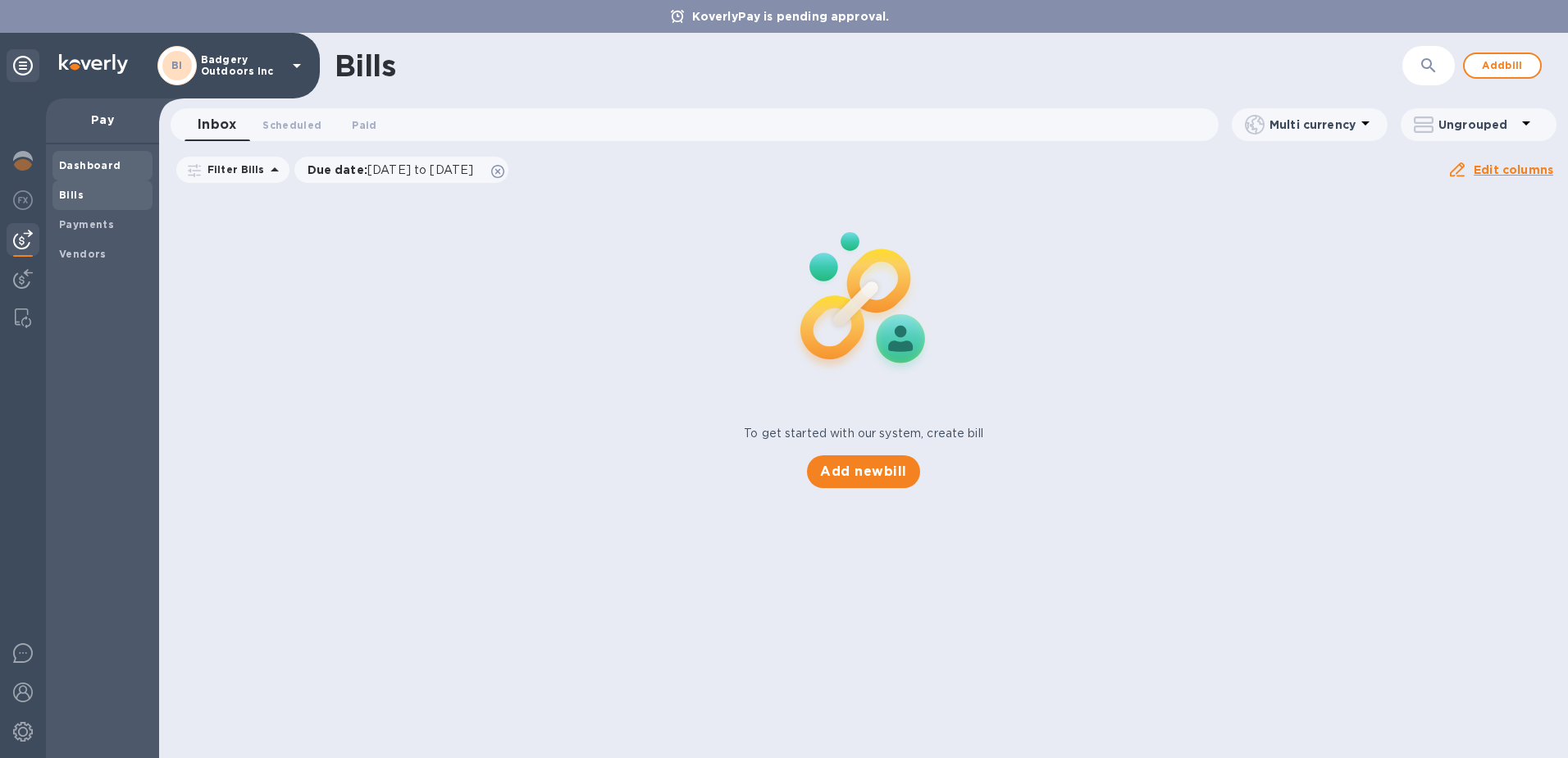
click at [96, 165] on b "Dashboard" at bounding box center [90, 164] width 62 height 12
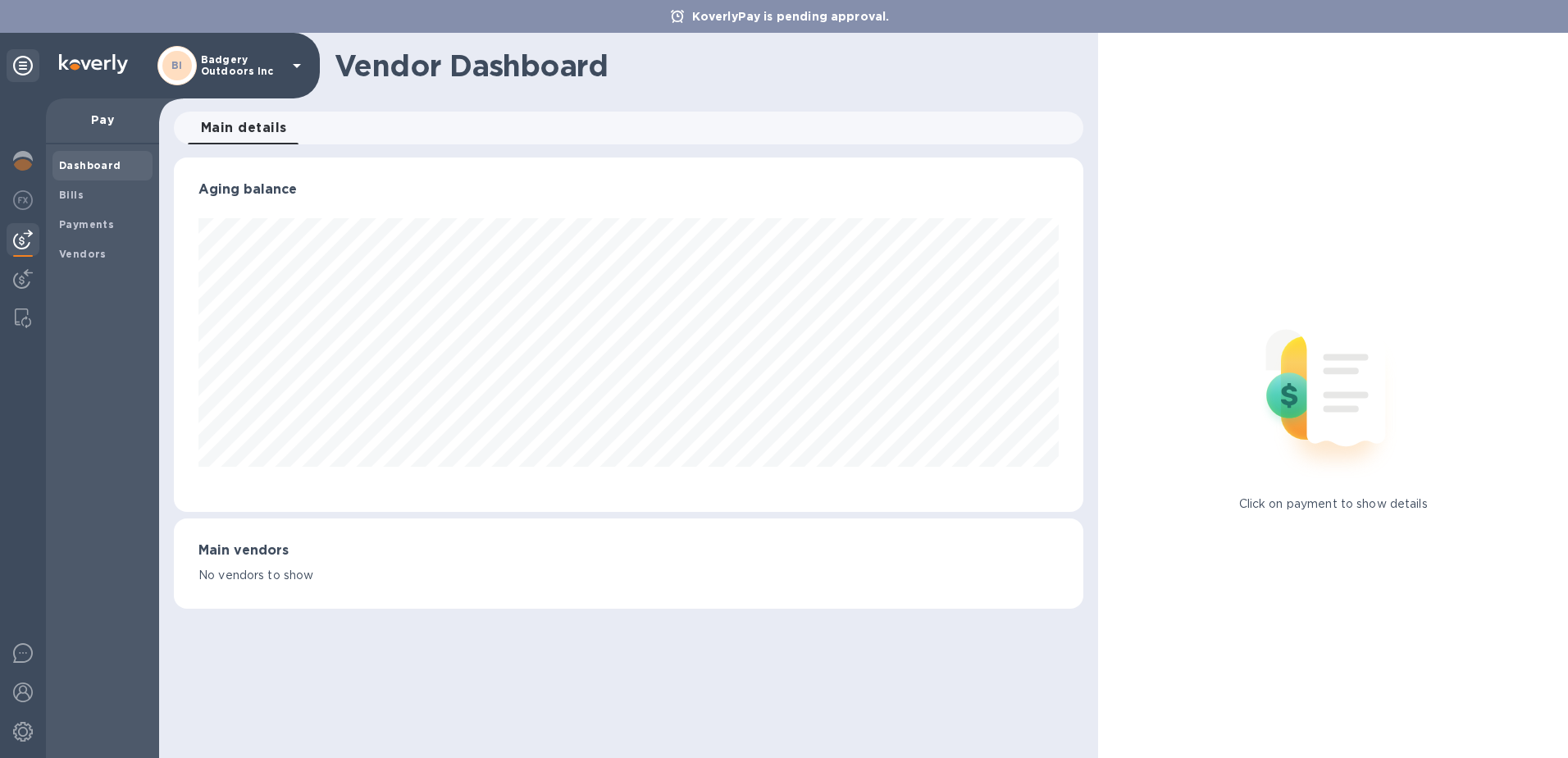
scroll to position [354, 911]
click at [116, 220] on span "Payments" at bounding box center [102, 225] width 87 height 17
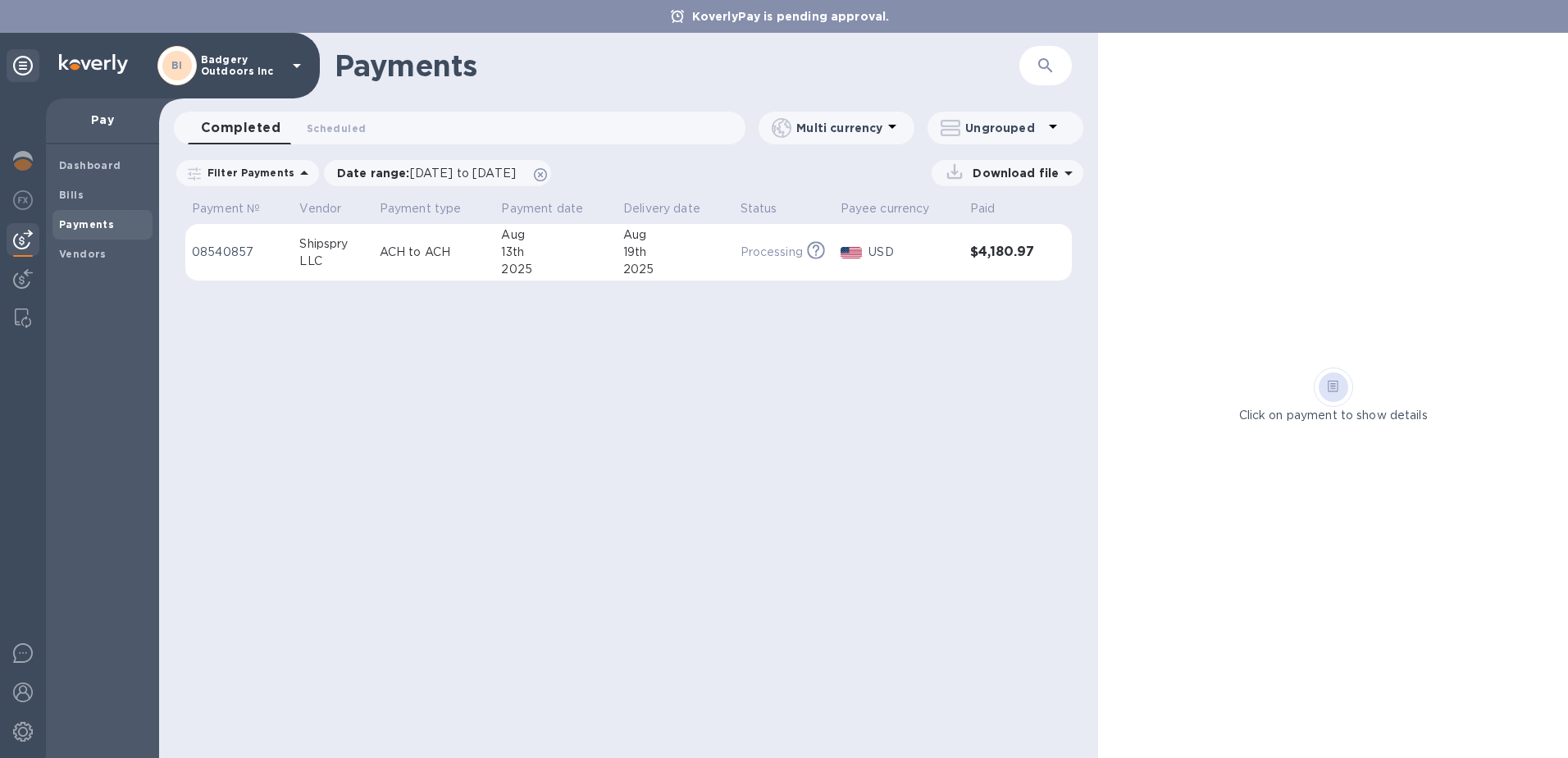
click at [452, 374] on div "Payments ​ Completed 0 Scheduled 0 Multi currency Ungrouped Filter Payments Dat…" at bounding box center [628, 396] width 939 height 725
click at [558, 243] on div "13th" at bounding box center [555, 251] width 109 height 17
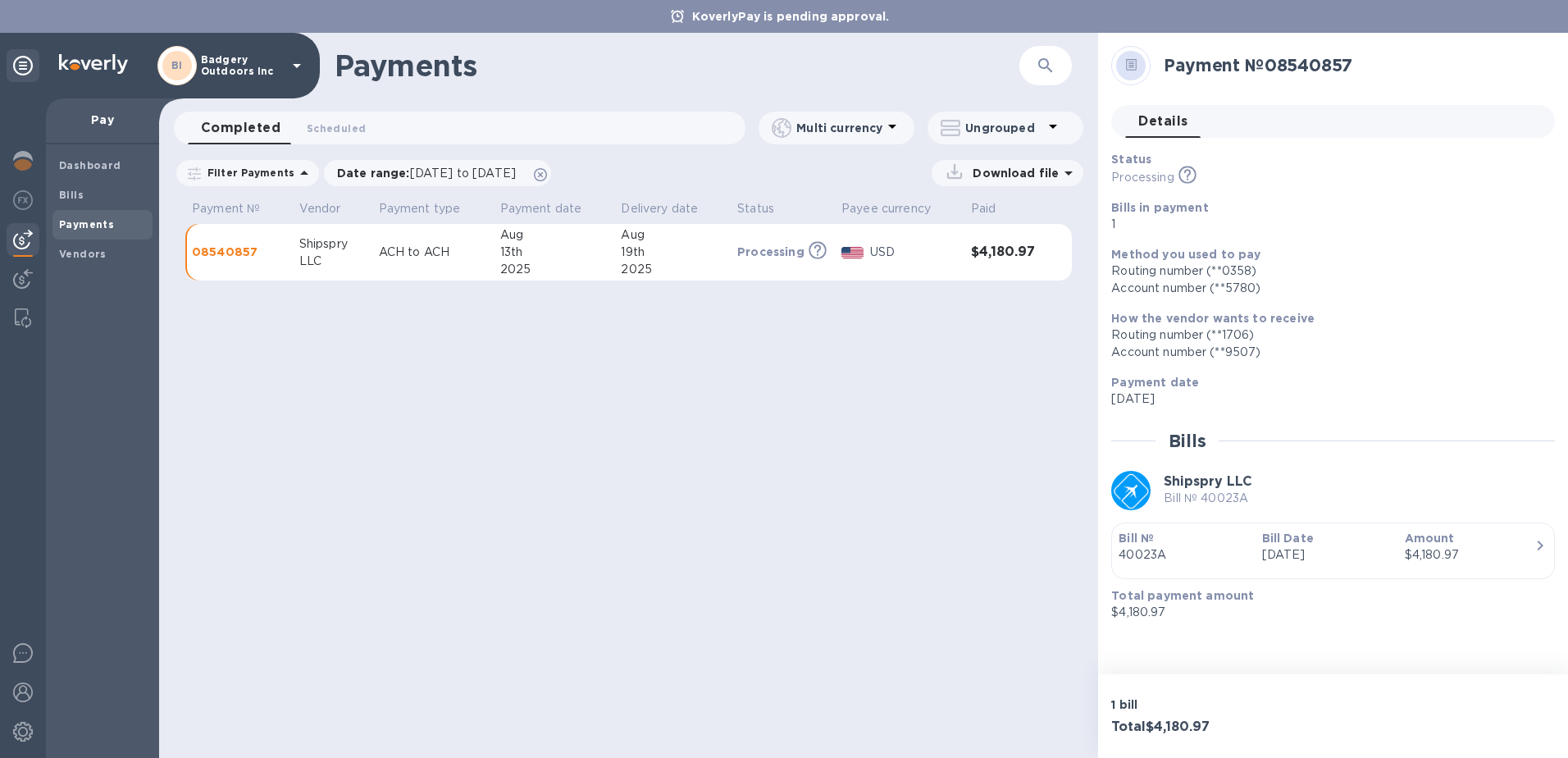
click at [904, 427] on div "Payments ​ Completed 0 Scheduled 0 Multi currency Ungrouped Filter Payments Dat…" at bounding box center [628, 396] width 939 height 725
